Goal: Task Accomplishment & Management: Manage account settings

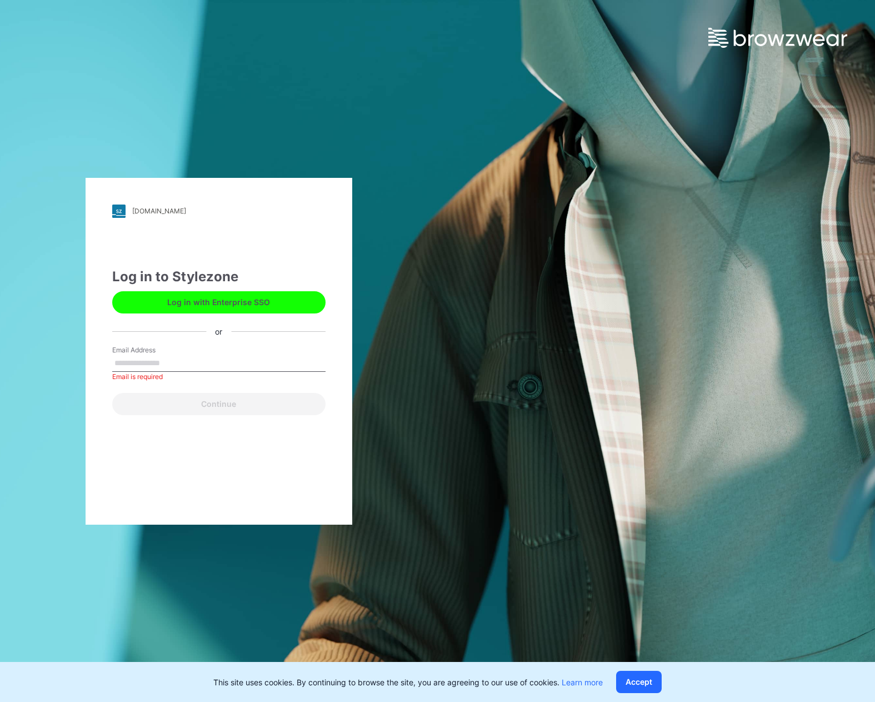
click at [248, 298] on button "Log in with Enterprise SSO" at bounding box center [218, 302] width 213 height 22
click at [155, 361] on input "Email Address" at bounding box center [218, 363] width 213 height 17
type input "**********"
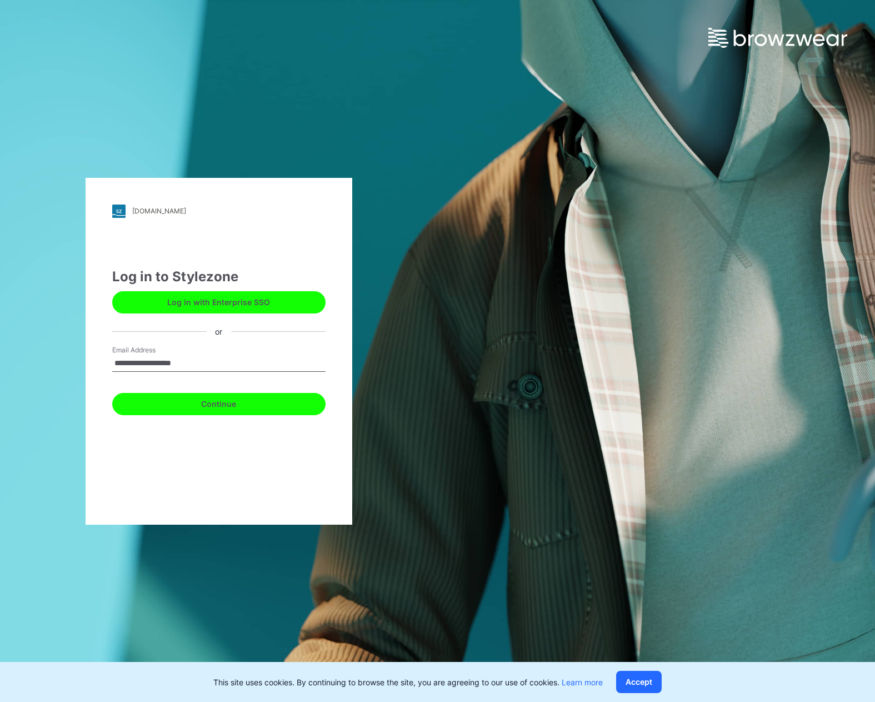
click at [201, 404] on button "Continue" at bounding box center [218, 404] width 213 height 22
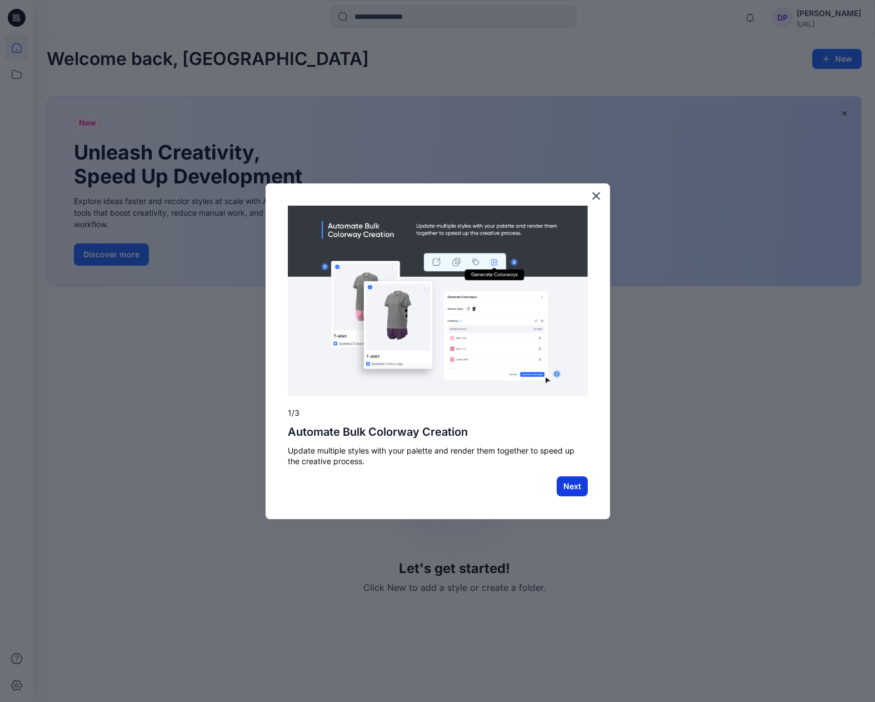
click at [572, 482] on button "Next" at bounding box center [572, 486] width 31 height 20
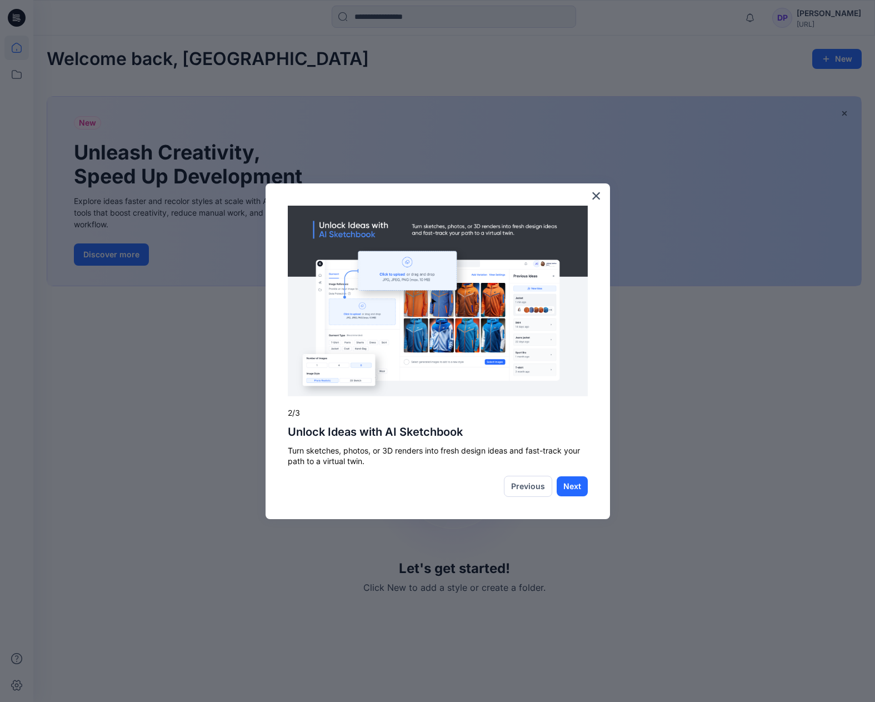
click at [572, 482] on button "Next" at bounding box center [572, 486] width 31 height 20
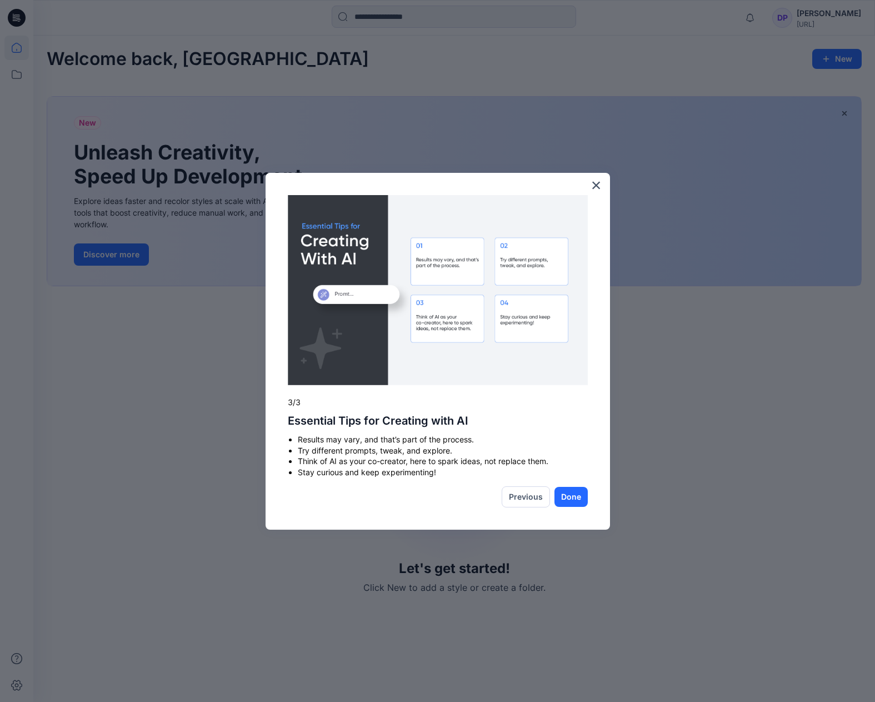
click at [572, 482] on div "× 3/3 Essential Tips for Creating with AI Results may vary, and that’s part of …" at bounding box center [438, 351] width 345 height 357
drag, startPoint x: 570, startPoint y: 491, endPoint x: 575, endPoint y: 477, distance: 14.1
click at [570, 490] on button "Done" at bounding box center [571, 497] width 33 height 20
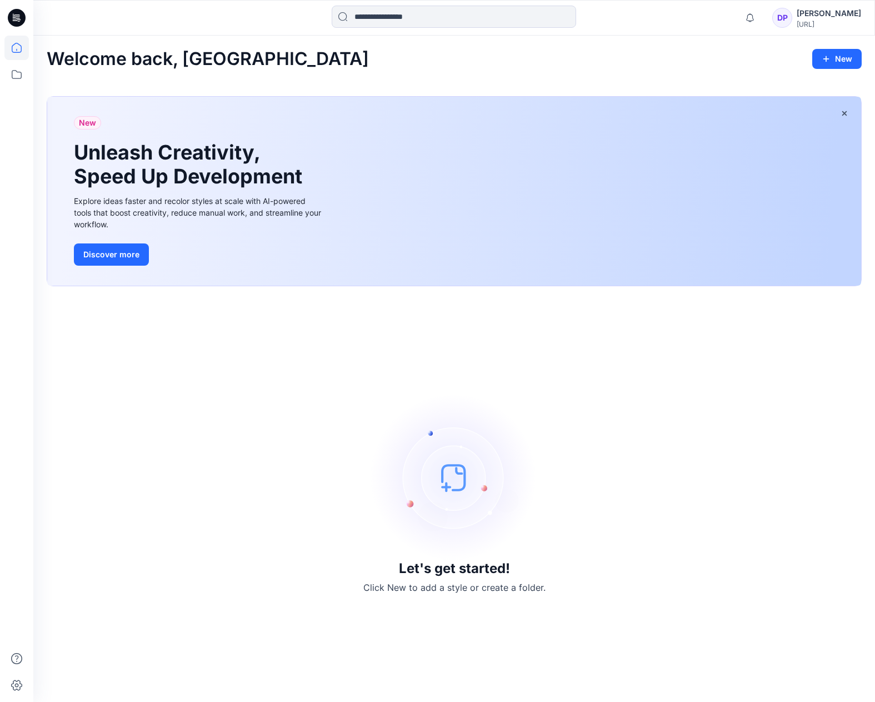
click at [832, 18] on div "[PERSON_NAME]" at bounding box center [829, 13] width 64 height 13
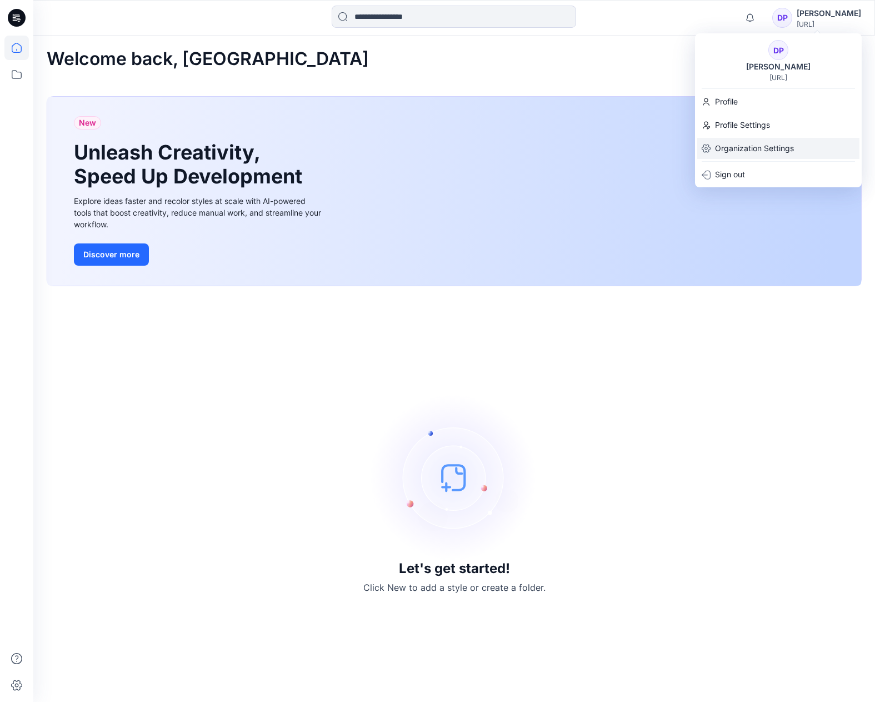
click at [749, 141] on p "Organization Settings" at bounding box center [754, 148] width 79 height 21
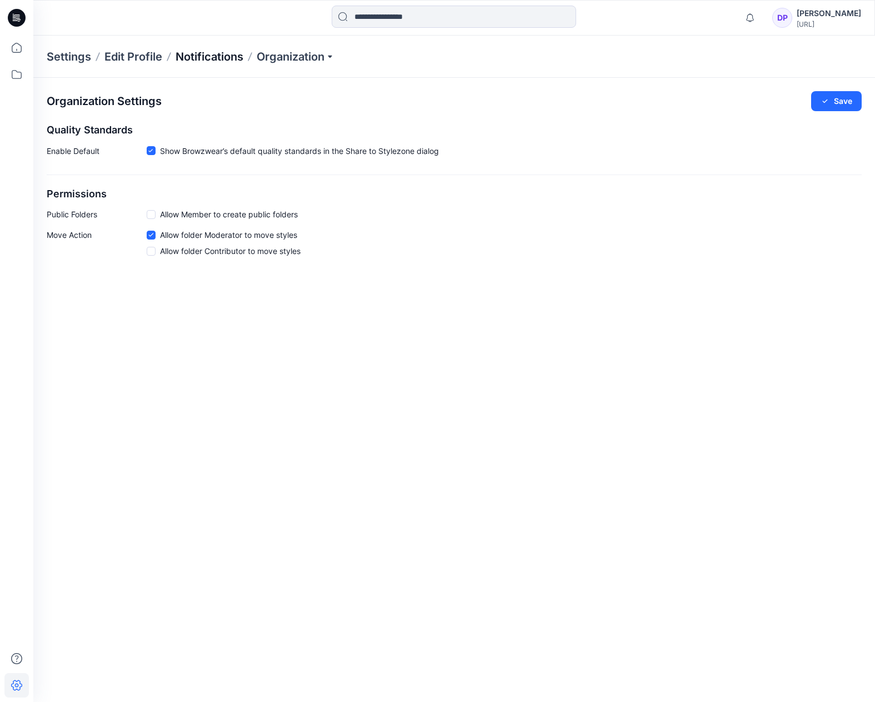
click at [226, 53] on p "Notifications" at bounding box center [210, 57] width 68 height 16
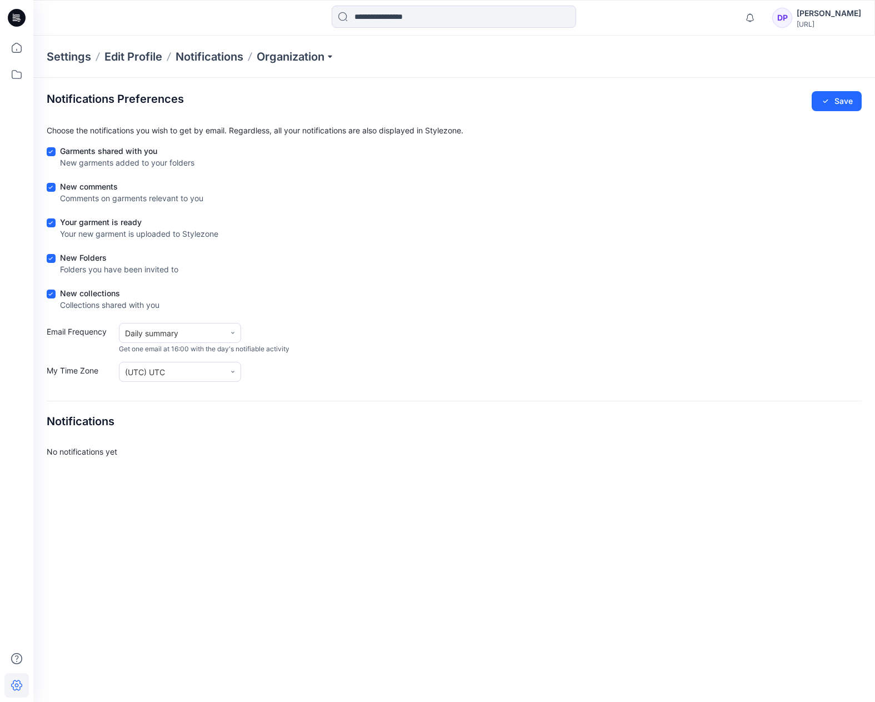
click at [822, 20] on div "[URL]" at bounding box center [829, 24] width 64 height 8
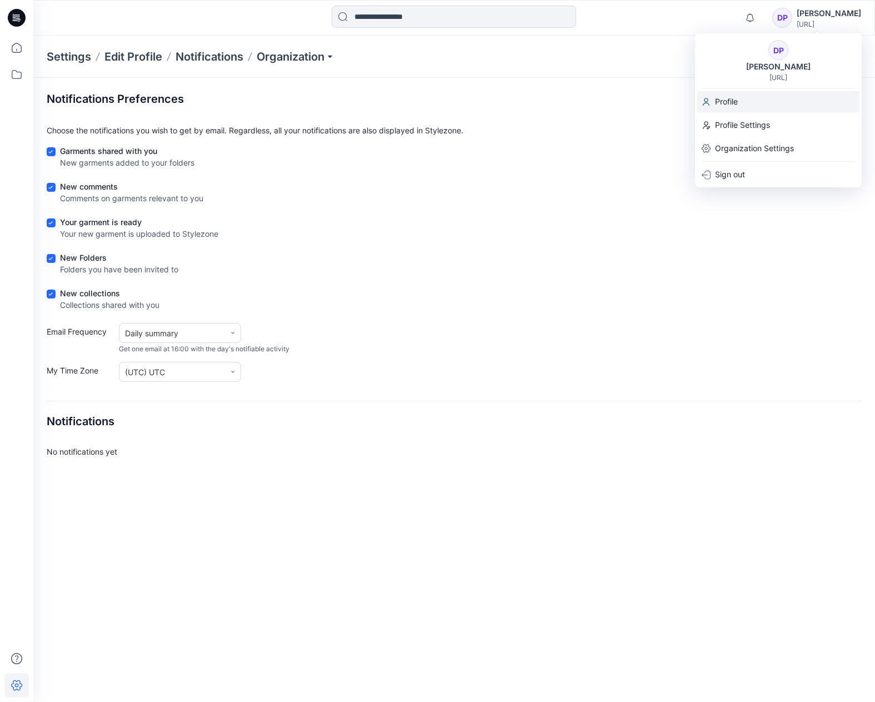
click at [754, 100] on div "Profile" at bounding box center [778, 101] width 162 height 21
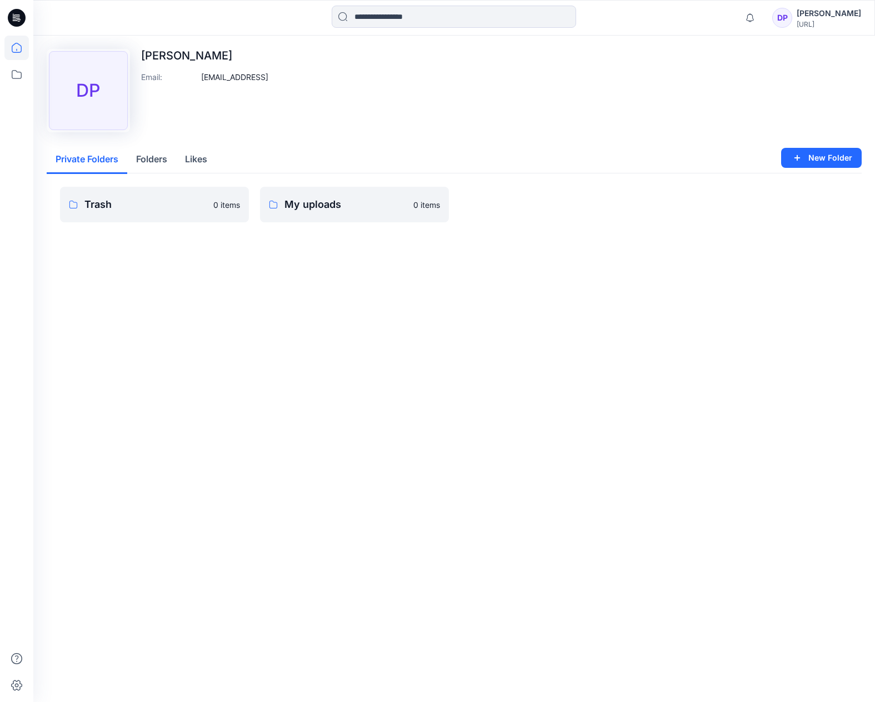
click at [24, 46] on icon at bounding box center [16, 48] width 24 height 24
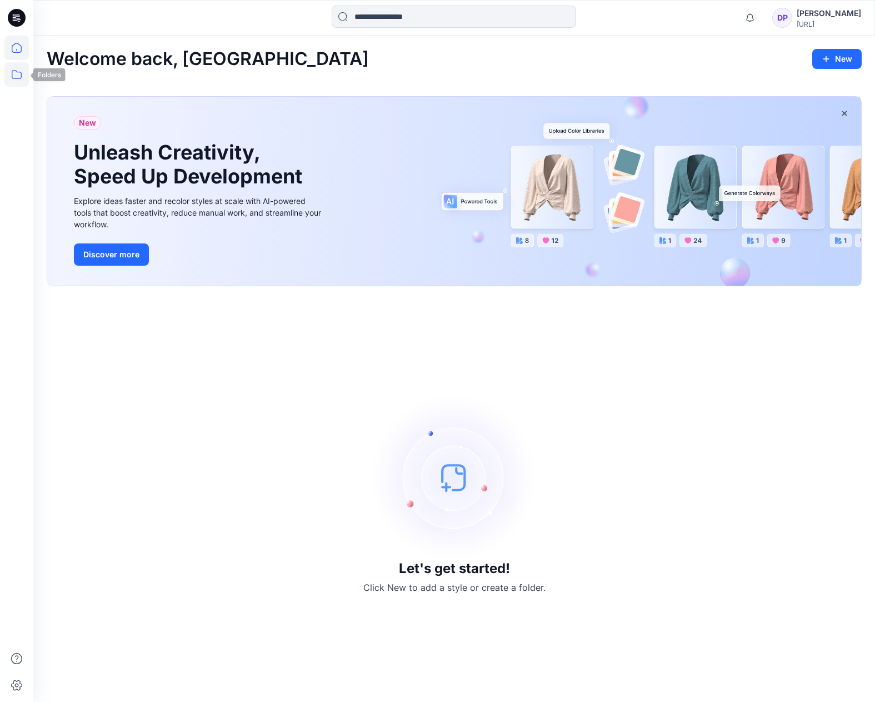
click at [17, 82] on icon at bounding box center [16, 74] width 24 height 24
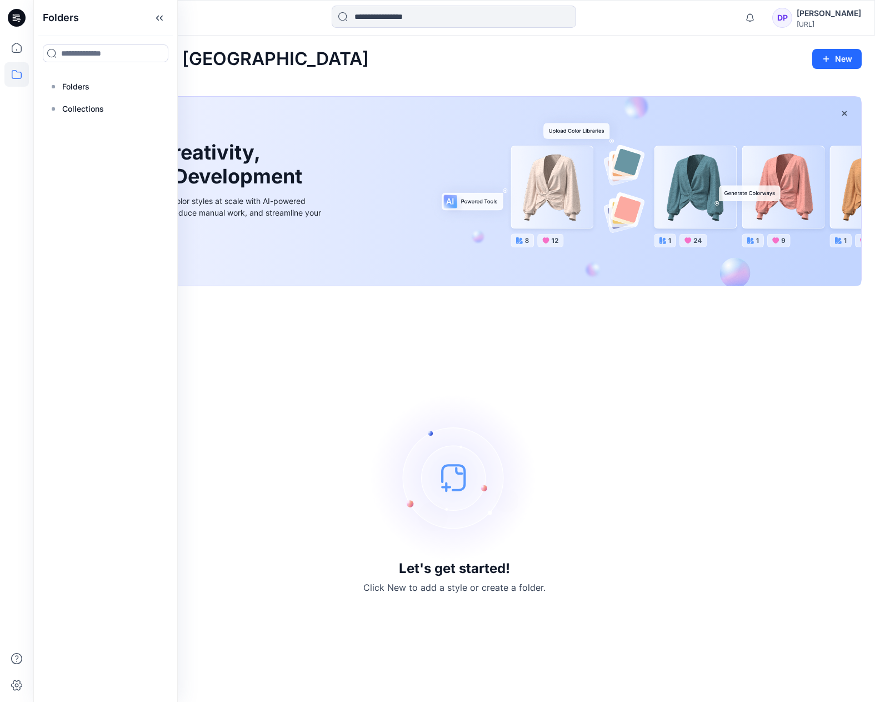
click at [20, 22] on icon at bounding box center [17, 18] width 18 height 18
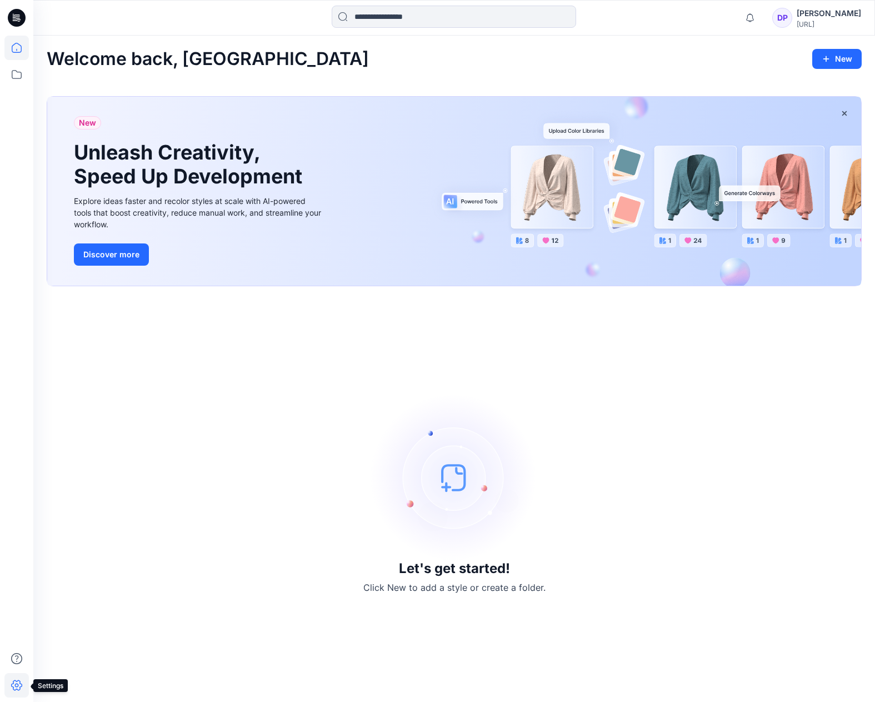
click at [18, 680] on icon at bounding box center [16, 685] width 11 height 11
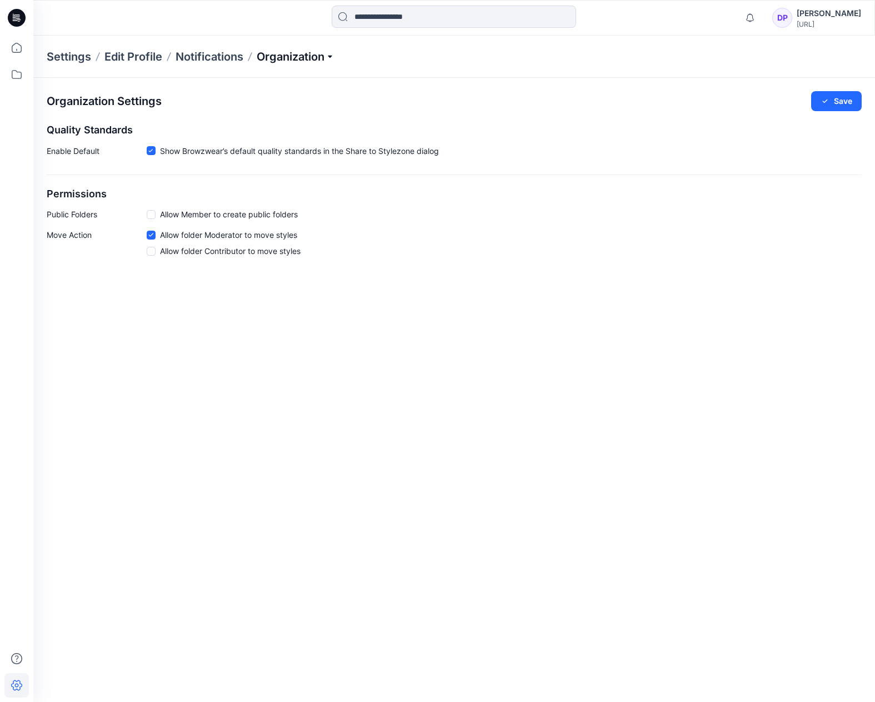
click at [282, 56] on p "Organization" at bounding box center [296, 57] width 78 height 16
click at [285, 78] on link "Invite/Edit Users" at bounding box center [297, 82] width 162 height 22
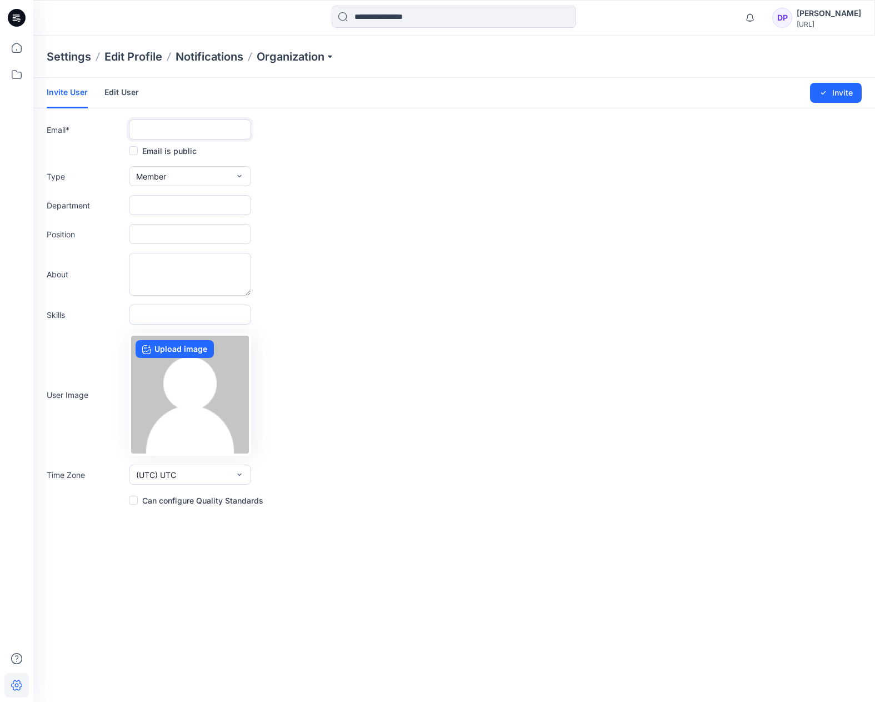
click at [210, 129] on input "text" at bounding box center [190, 129] width 122 height 20
type input "**********"
click at [400, 200] on div "Department" at bounding box center [454, 205] width 815 height 20
click at [154, 171] on span "Member" at bounding box center [151, 177] width 30 height 12
click at [183, 251] on button "Admin" at bounding box center [190, 246] width 118 height 22
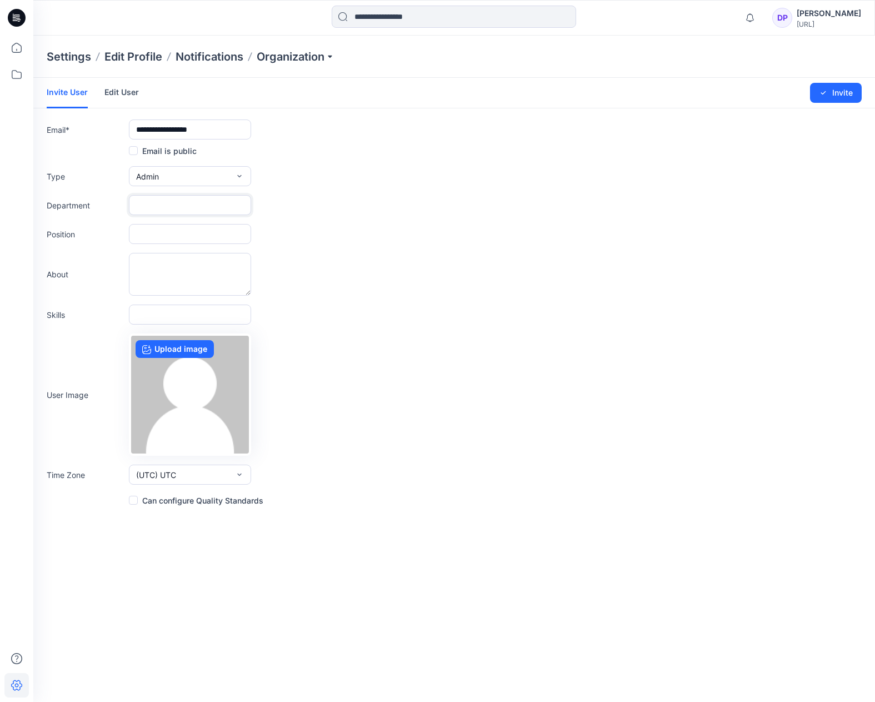
click at [183, 208] on input "text" at bounding box center [190, 205] width 122 height 20
type input "*"
type input "**********"
click at [831, 93] on button "Invite" at bounding box center [836, 93] width 52 height 20
